Goal: Find specific page/section

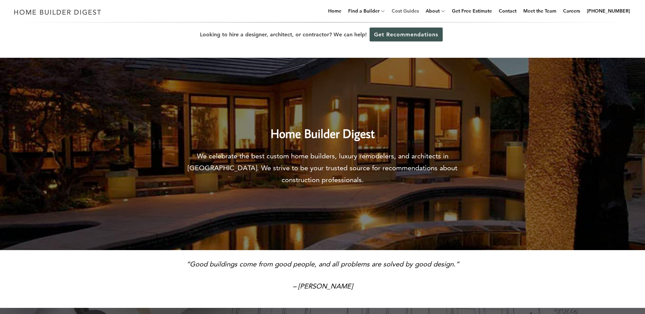
click at [416, 12] on link "Cost Guides" at bounding box center [405, 11] width 33 height 22
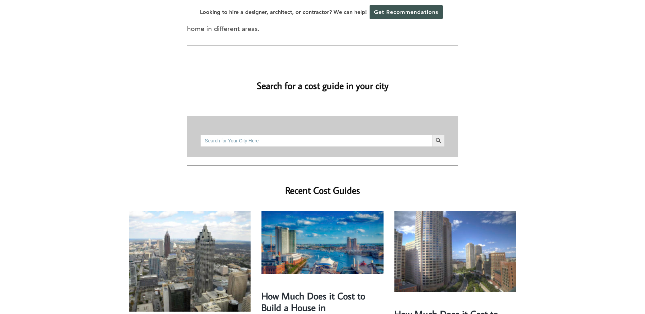
scroll to position [34, 0]
click at [290, 135] on input "Search for:" at bounding box center [316, 141] width 232 height 12
type input "18507"
click at [433, 135] on button "Search Button" at bounding box center [439, 141] width 12 height 12
